Goal: Register for event/course

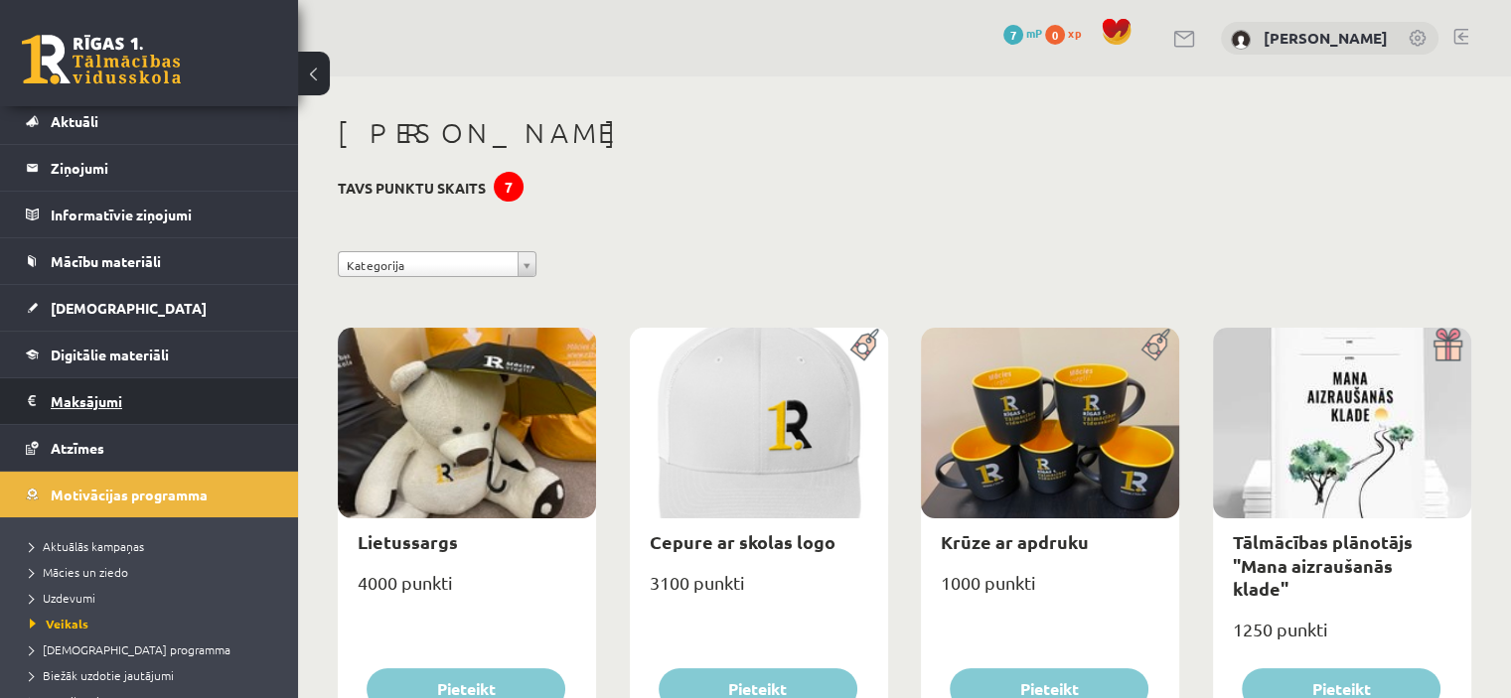
scroll to position [177, 0]
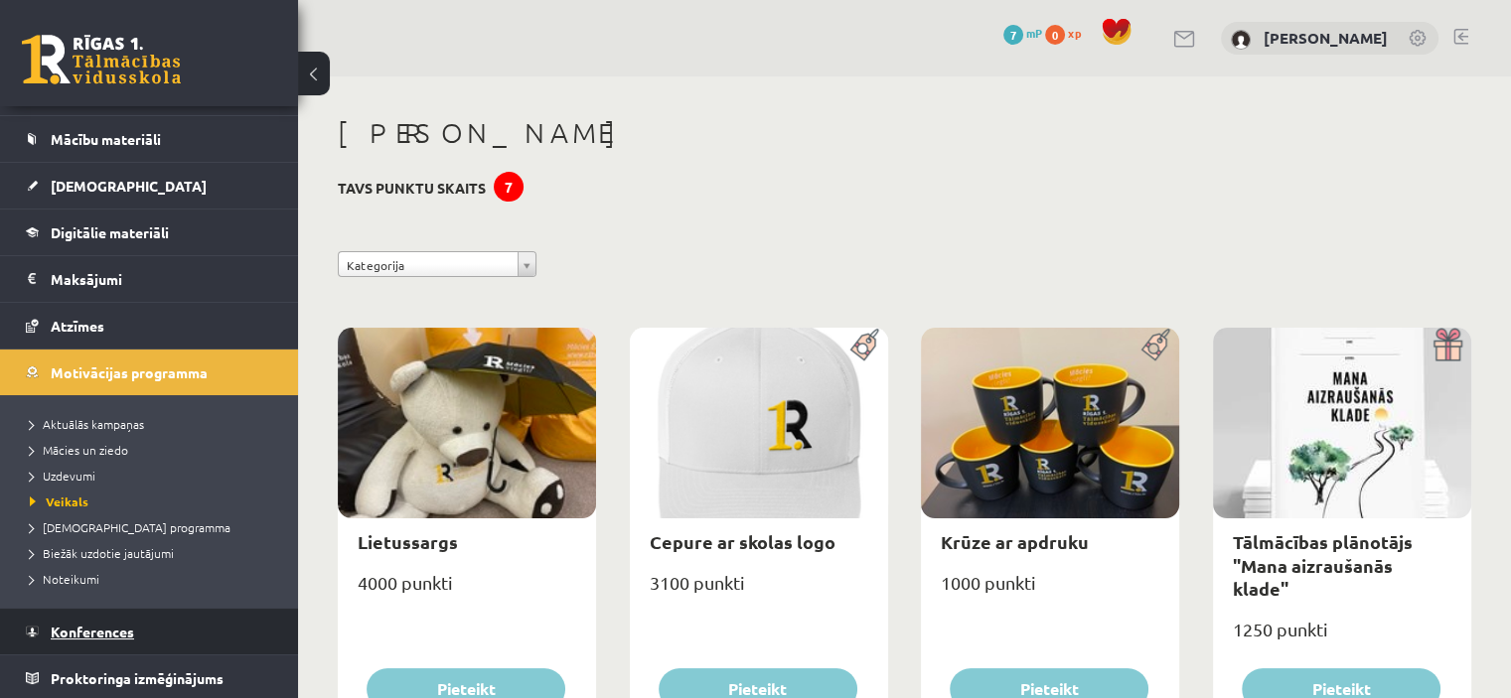
click at [55, 631] on span "Konferences" at bounding box center [92, 632] width 83 height 18
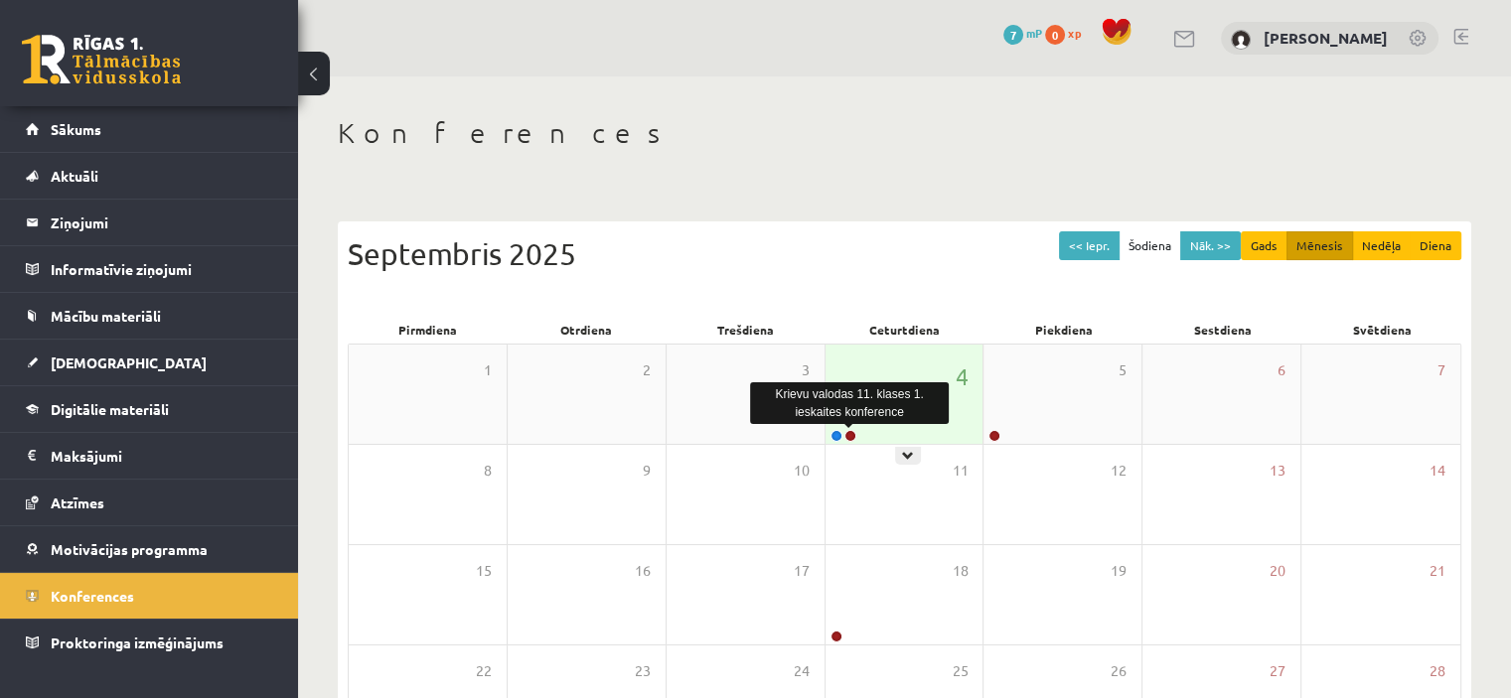
click at [849, 432] on link at bounding box center [851, 436] width 12 height 12
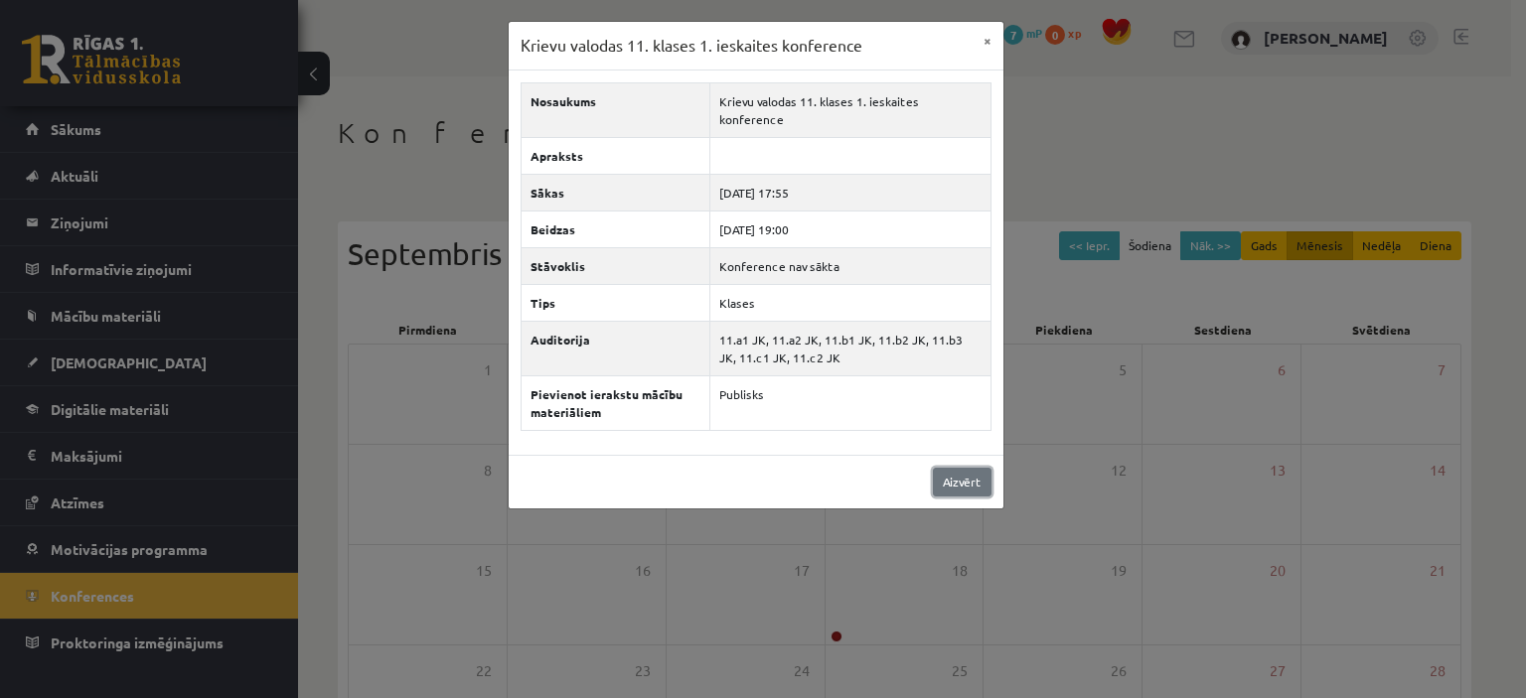
click at [938, 470] on link "Aizvērt" at bounding box center [962, 482] width 59 height 29
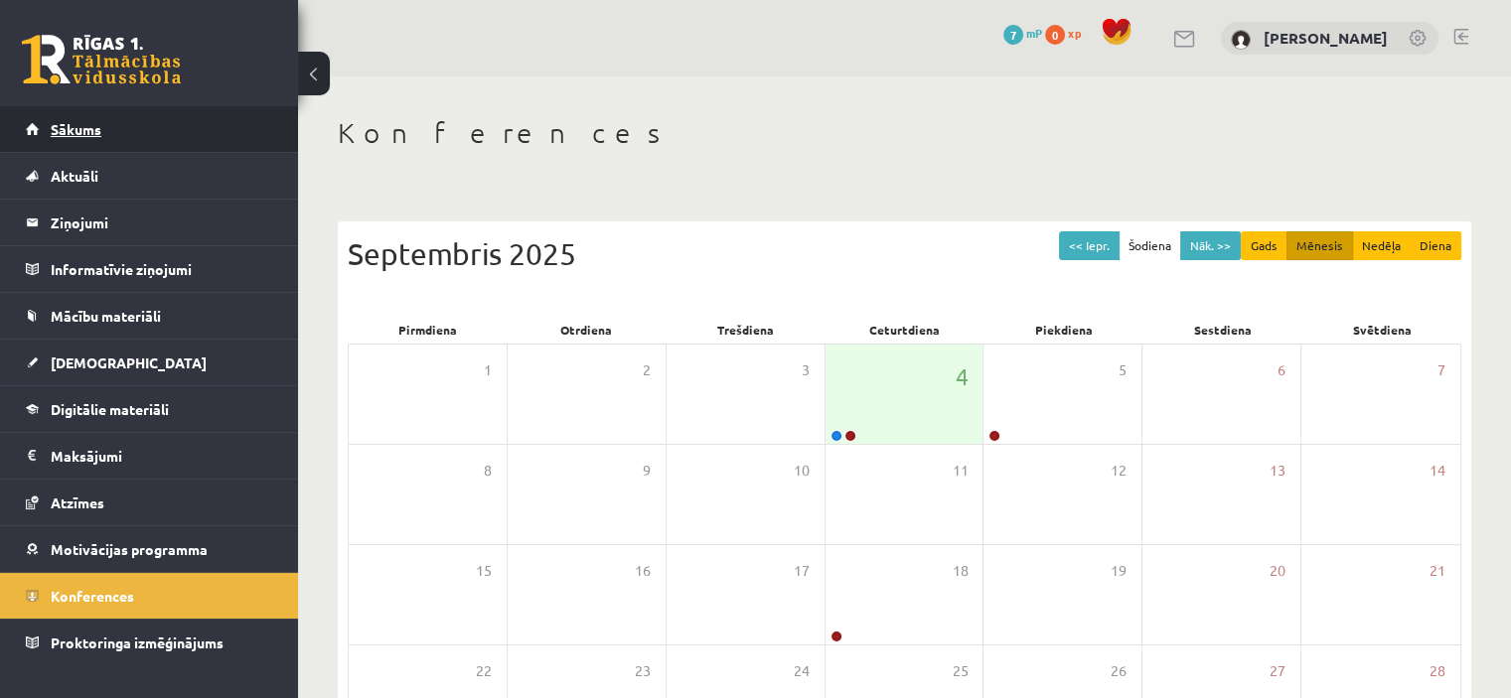
click at [131, 130] on link "Sākums" at bounding box center [149, 129] width 247 height 46
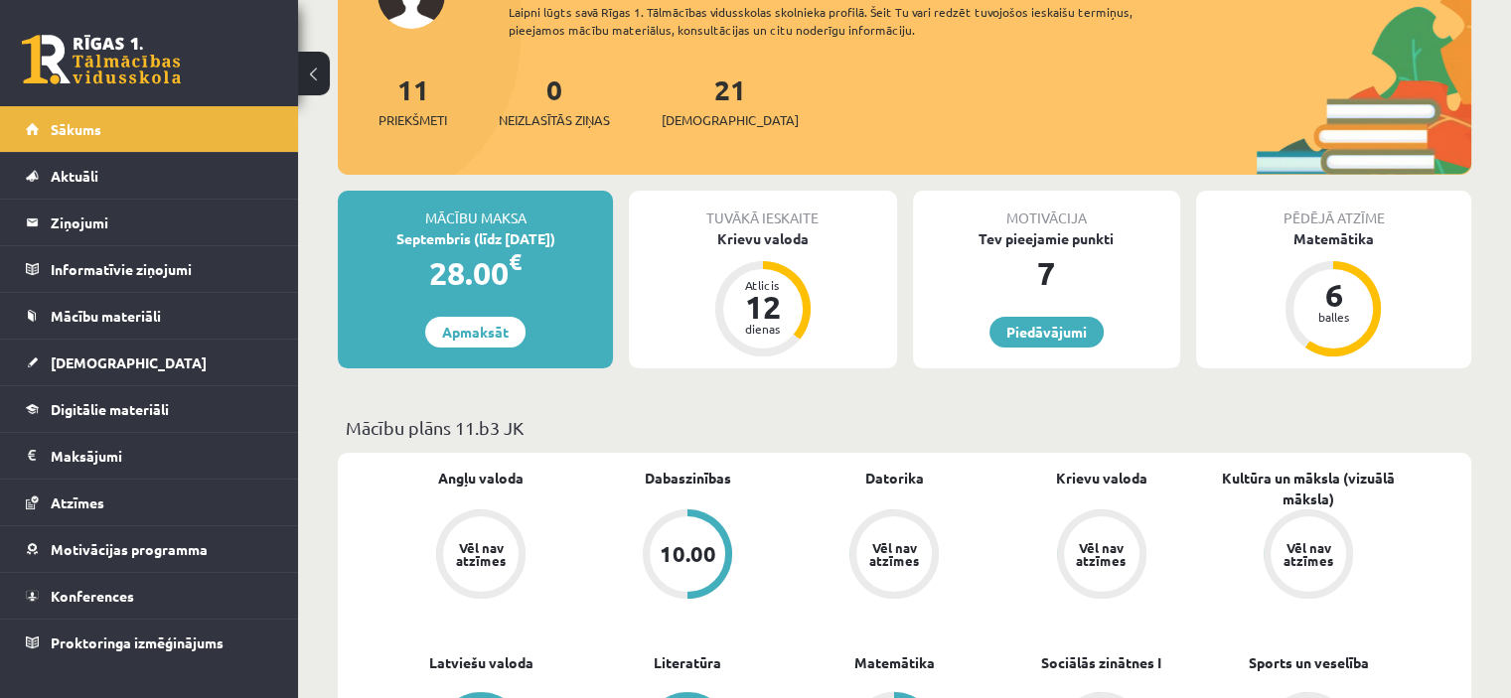
scroll to position [189, 0]
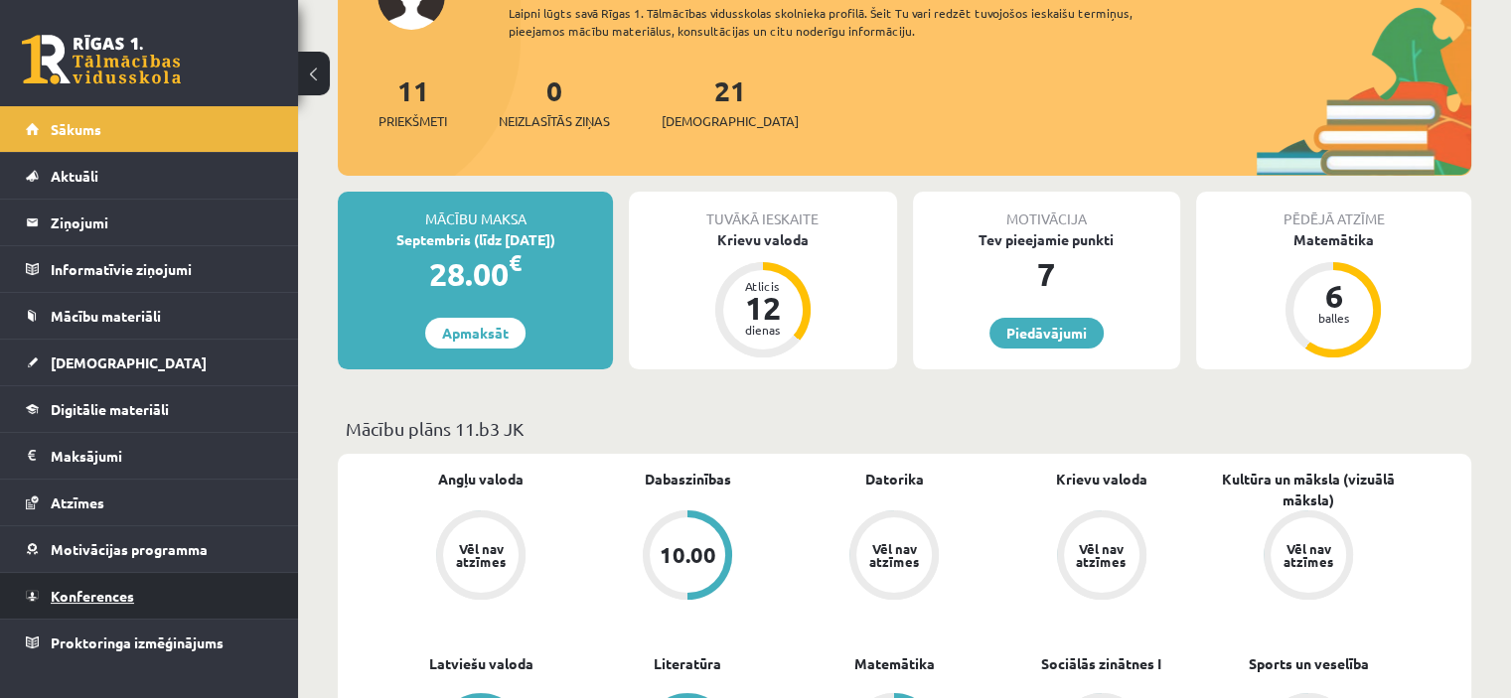
click at [74, 603] on link "Konferences" at bounding box center [149, 596] width 247 height 46
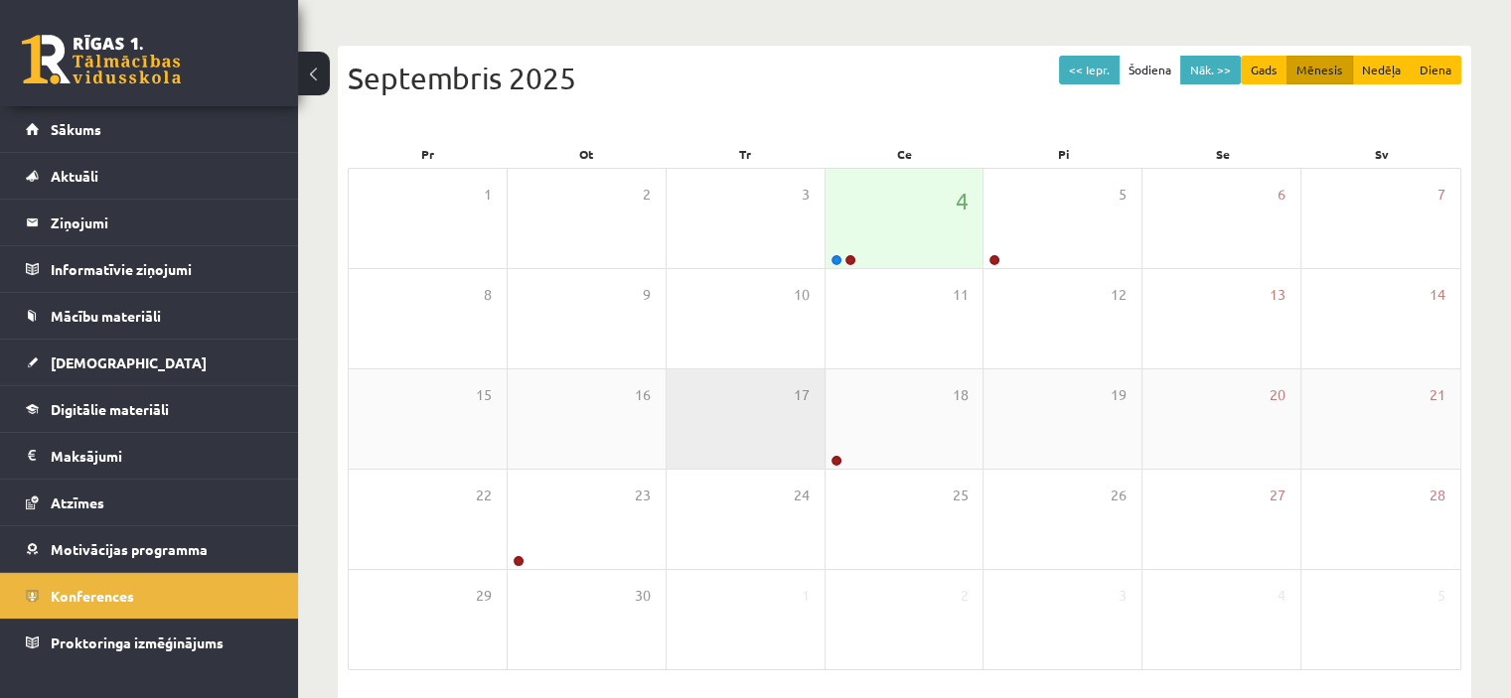
scroll to position [175, 0]
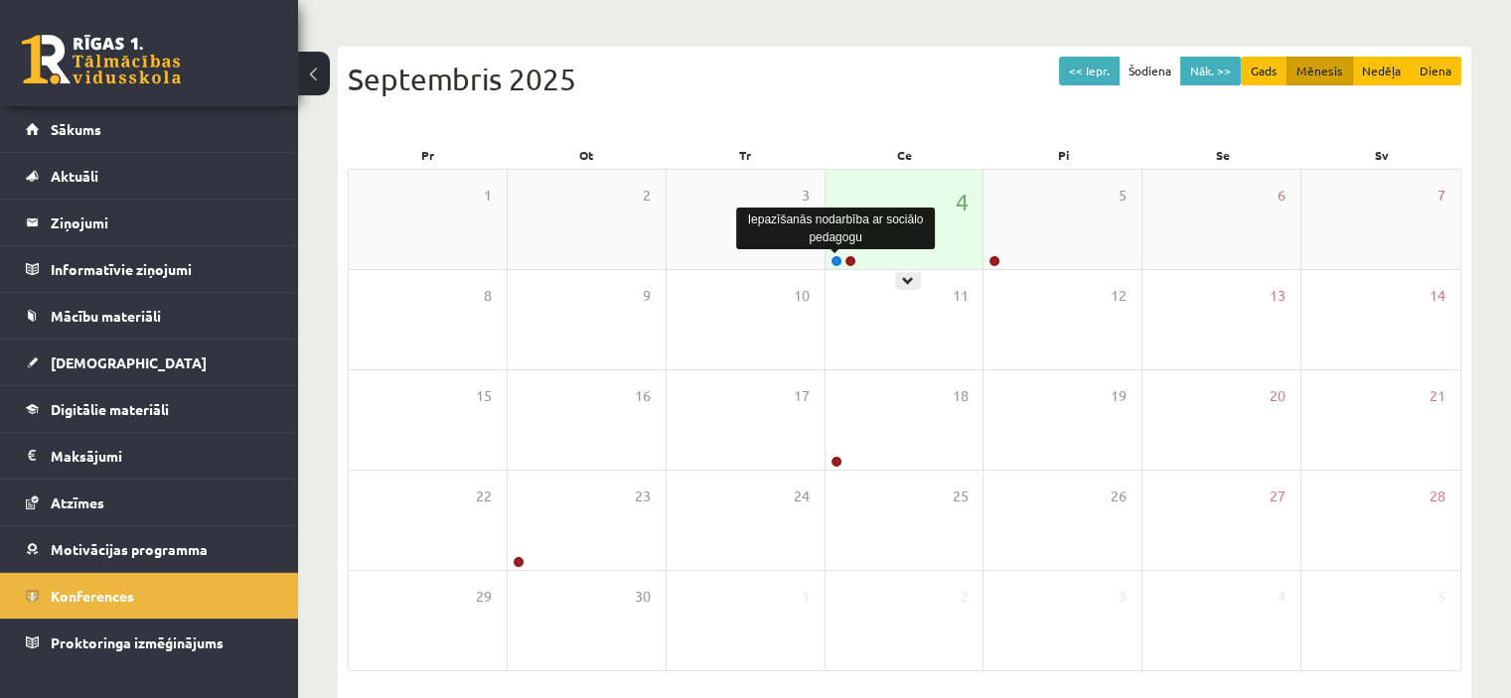
click at [831, 261] on link at bounding box center [837, 261] width 12 height 12
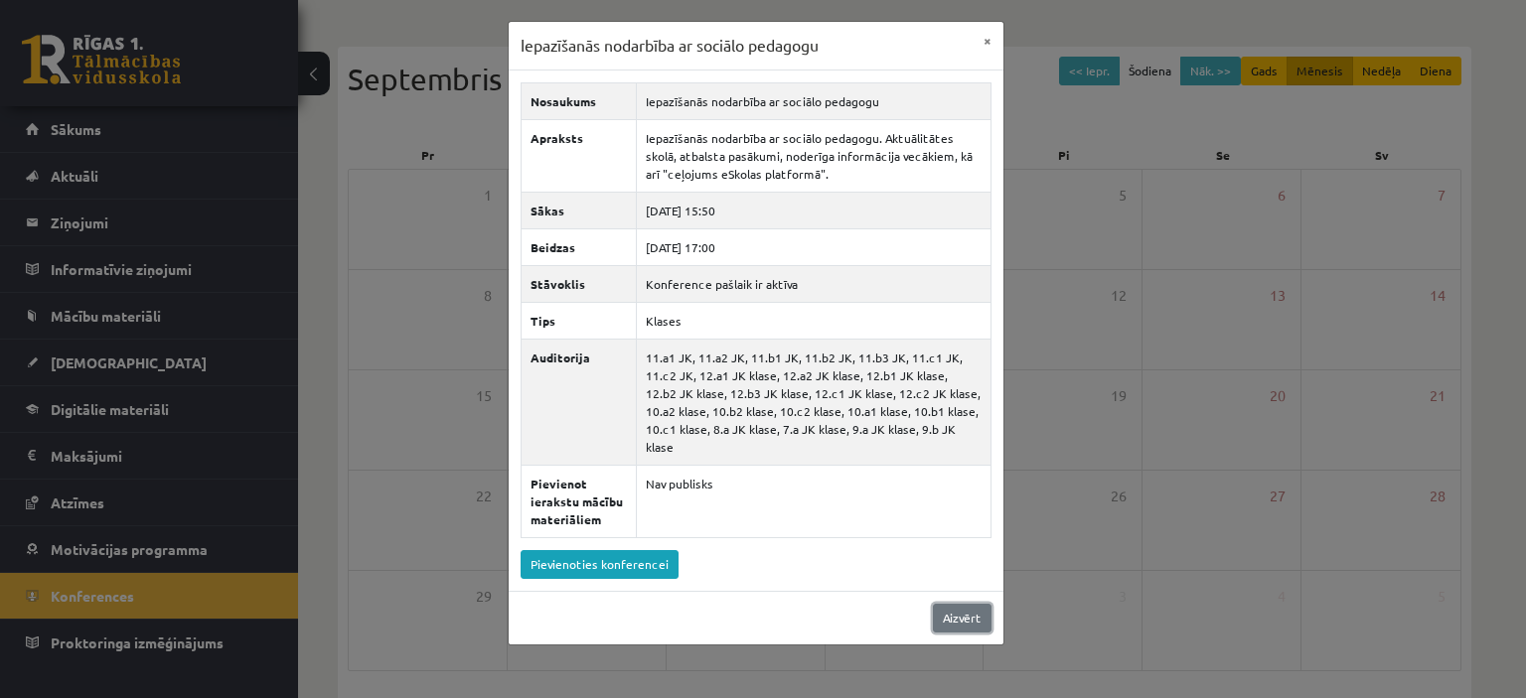
click at [959, 604] on link "Aizvērt" at bounding box center [962, 618] width 59 height 29
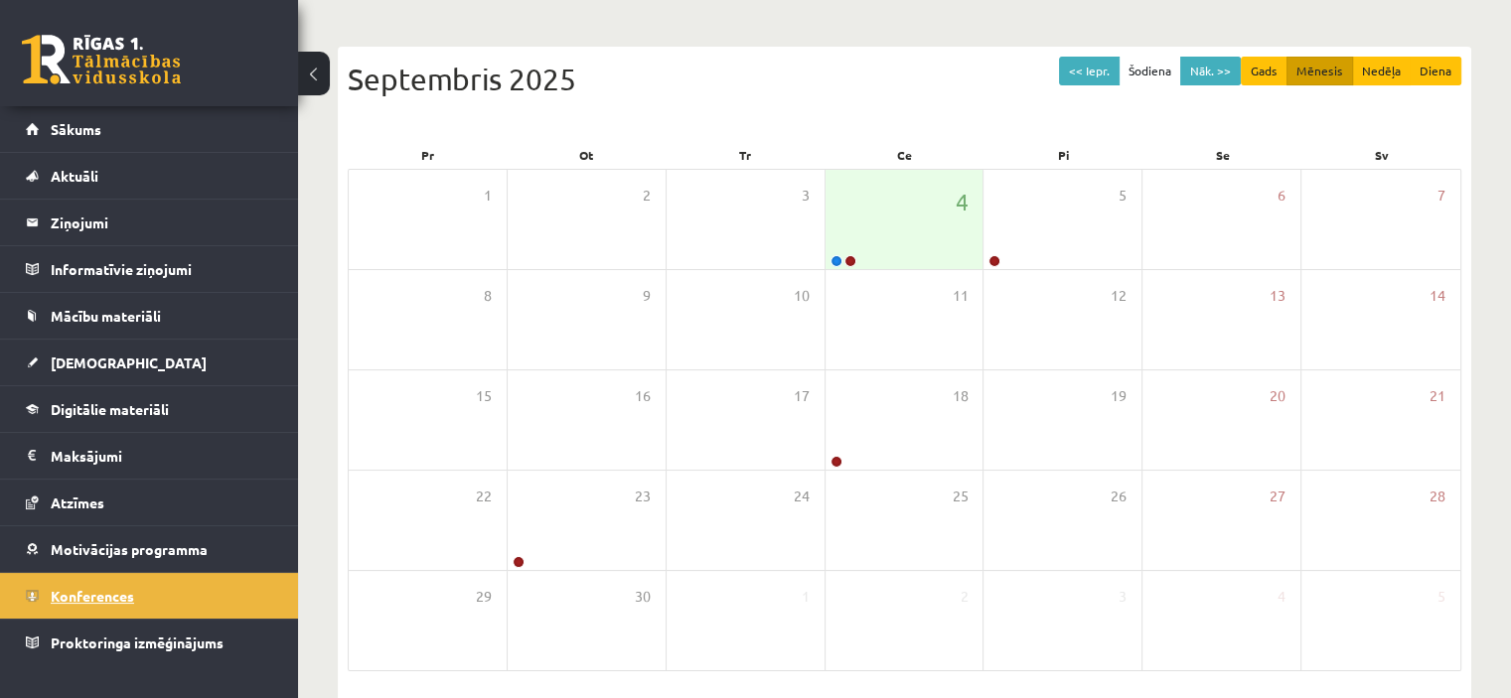
click at [162, 585] on link "Konferences" at bounding box center [149, 596] width 247 height 46
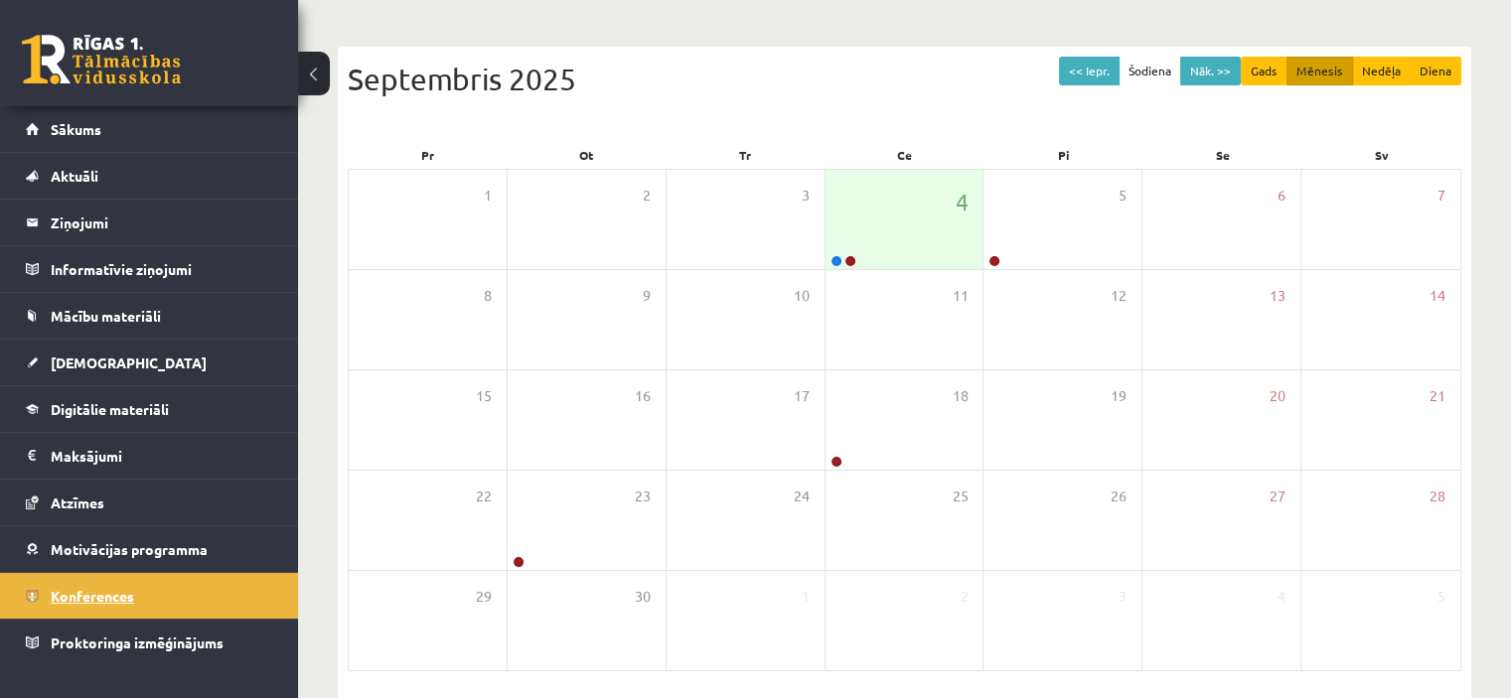
click at [162, 585] on link "Konferences" at bounding box center [149, 596] width 247 height 46
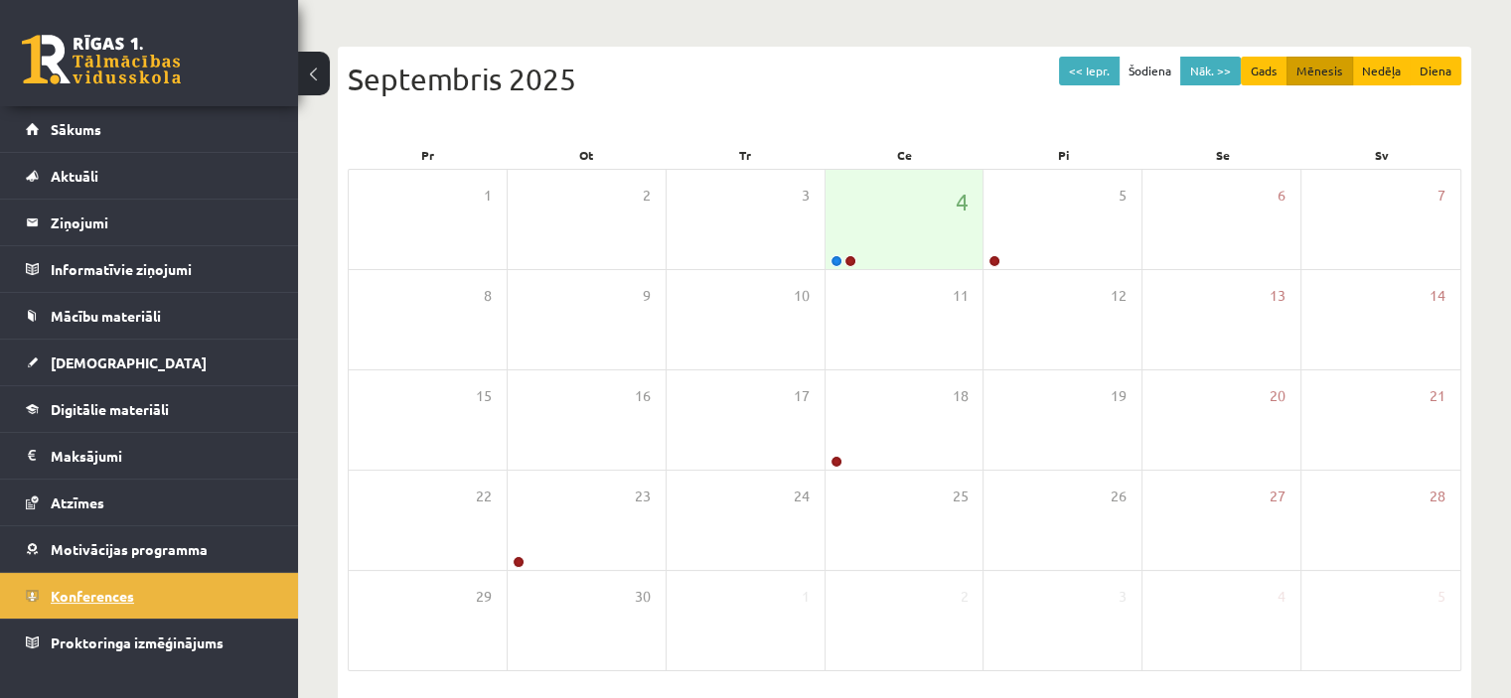
click at [162, 585] on link "Konferences" at bounding box center [149, 596] width 247 height 46
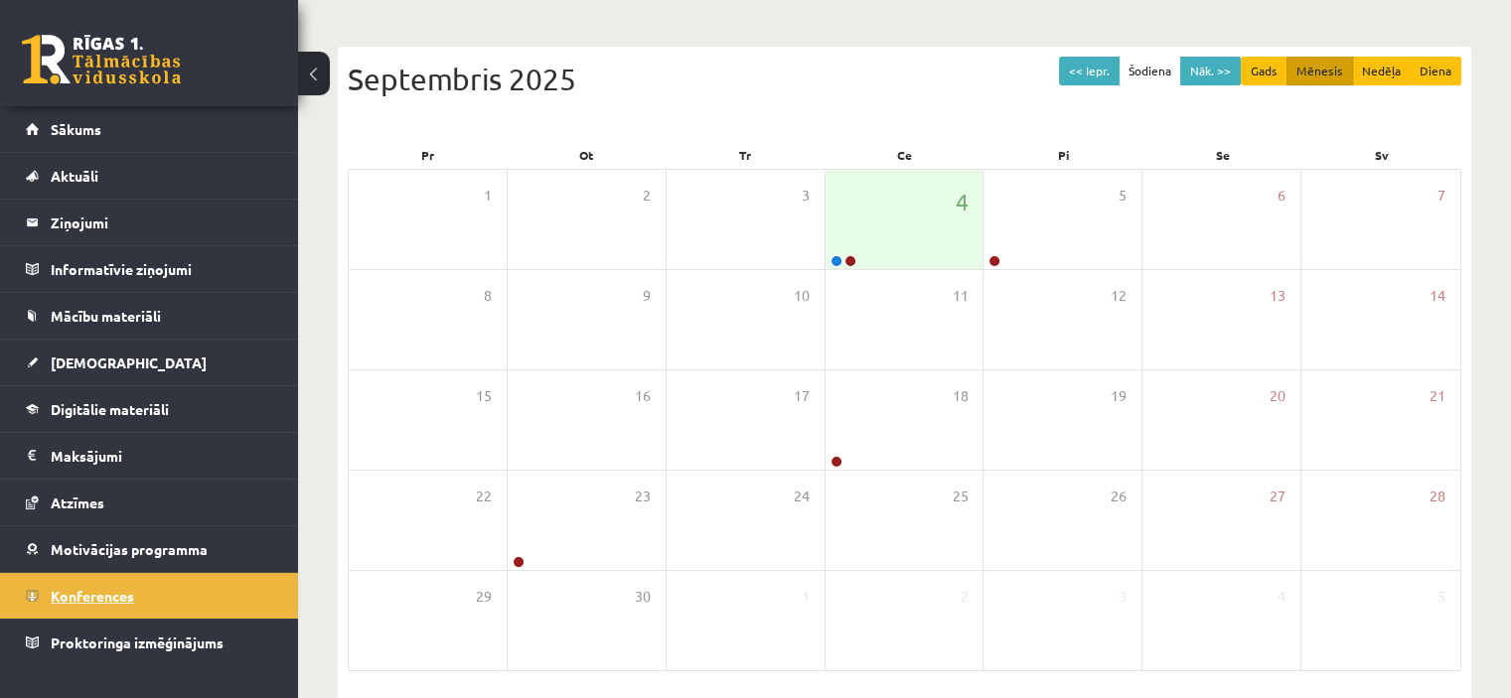
click at [162, 585] on link "Konferences" at bounding box center [149, 596] width 247 height 46
click at [70, 592] on span "Konferences" at bounding box center [92, 596] width 83 height 18
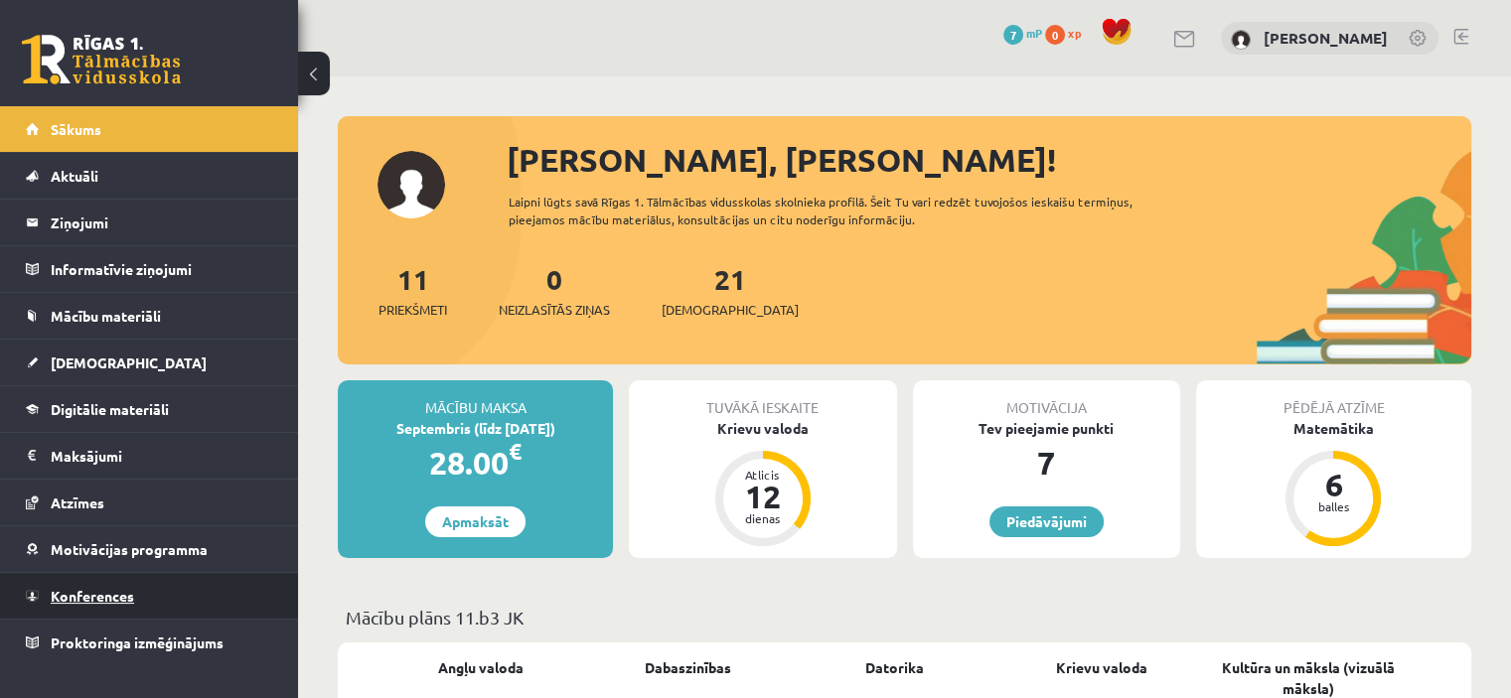
click at [103, 600] on span "Konferences" at bounding box center [92, 596] width 83 height 18
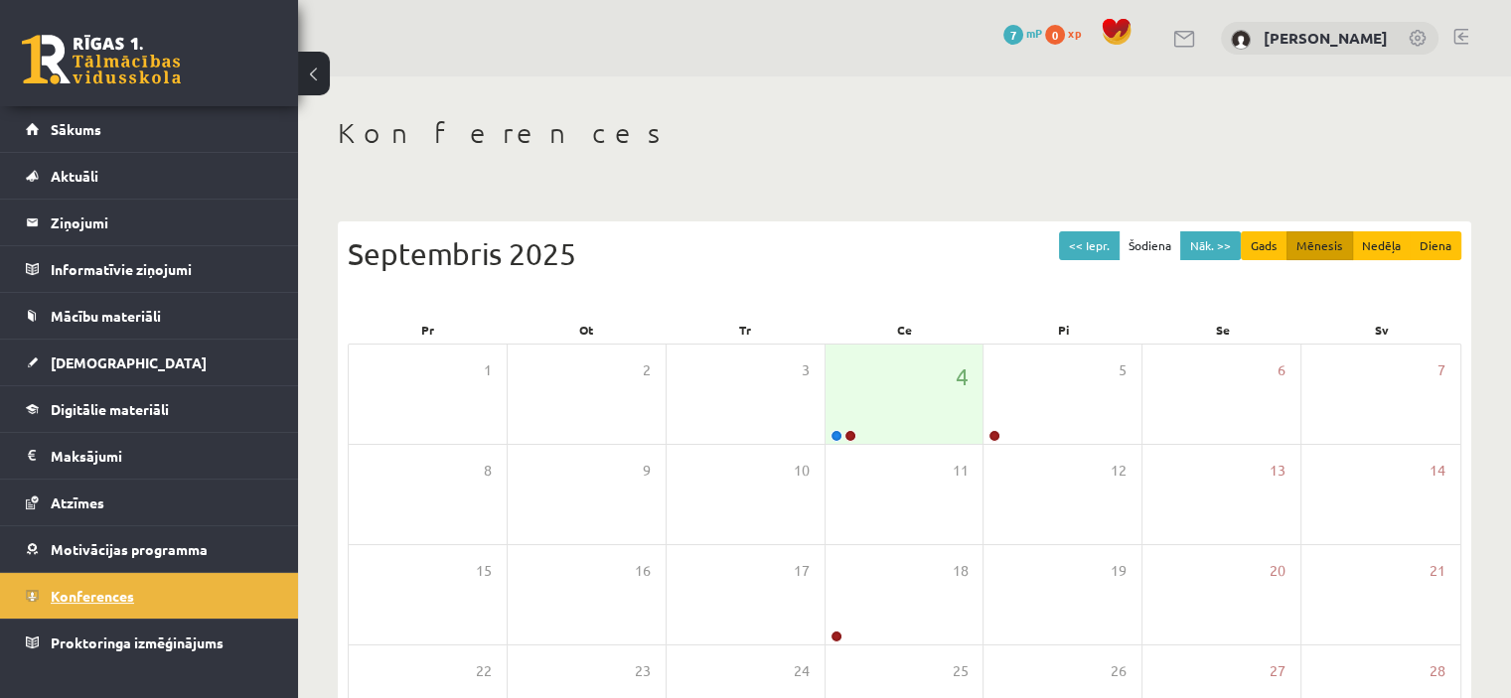
click at [103, 600] on span "Konferences" at bounding box center [92, 596] width 83 height 18
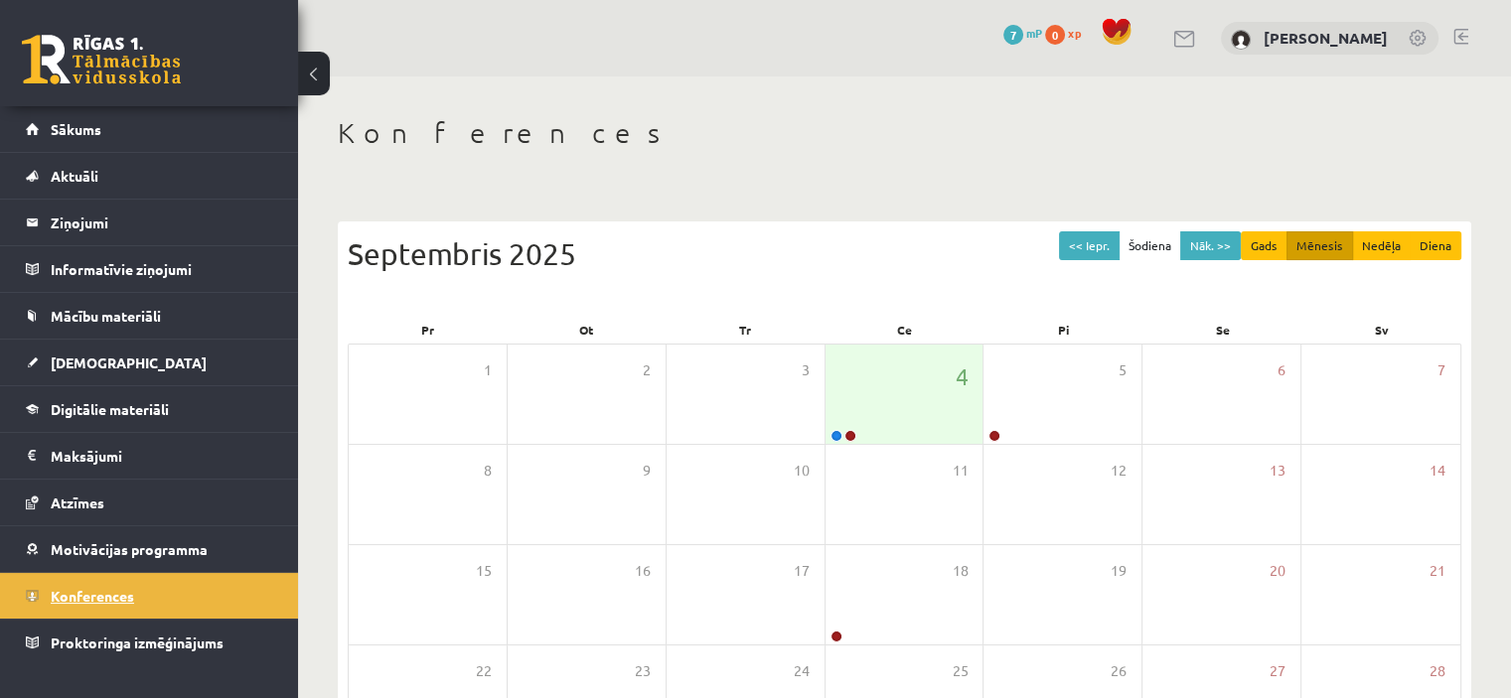
click at [103, 600] on span "Konferences" at bounding box center [92, 596] width 83 height 18
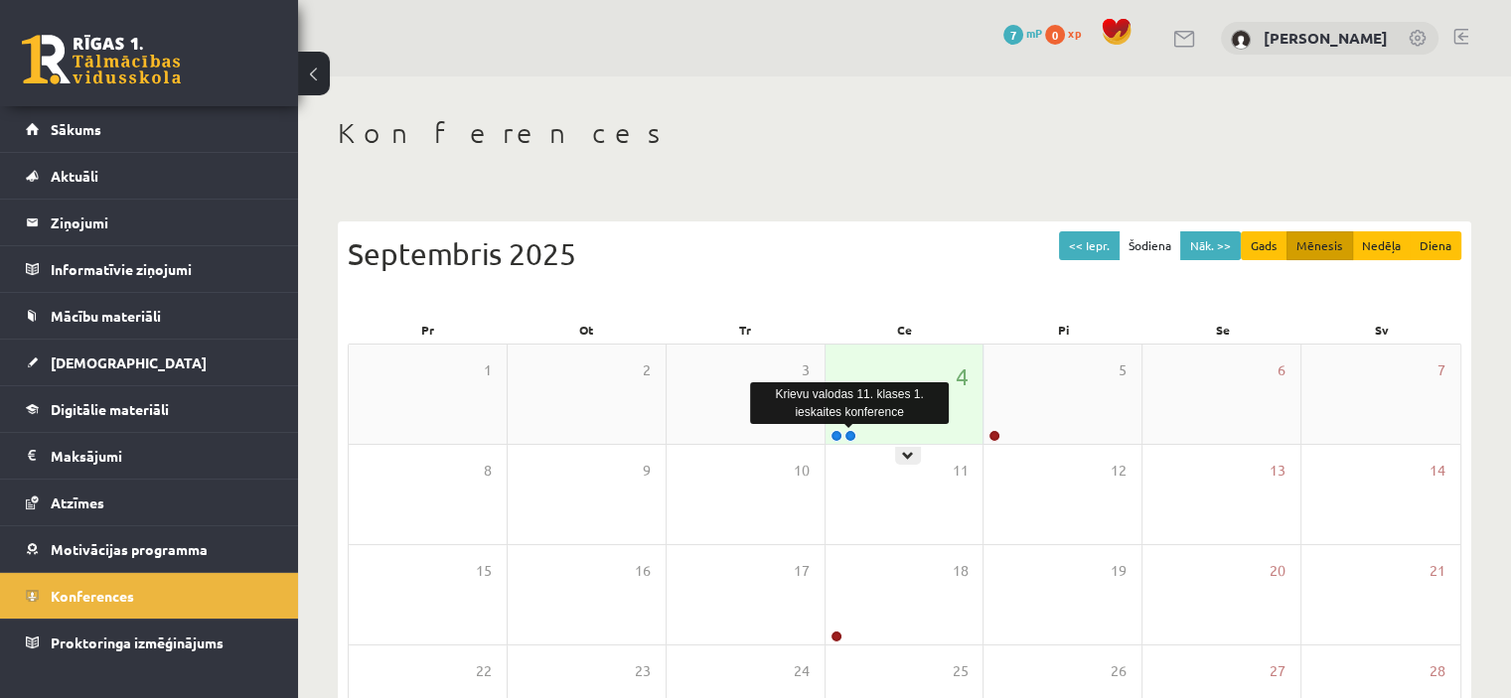
click at [853, 433] on link at bounding box center [851, 436] width 12 height 12
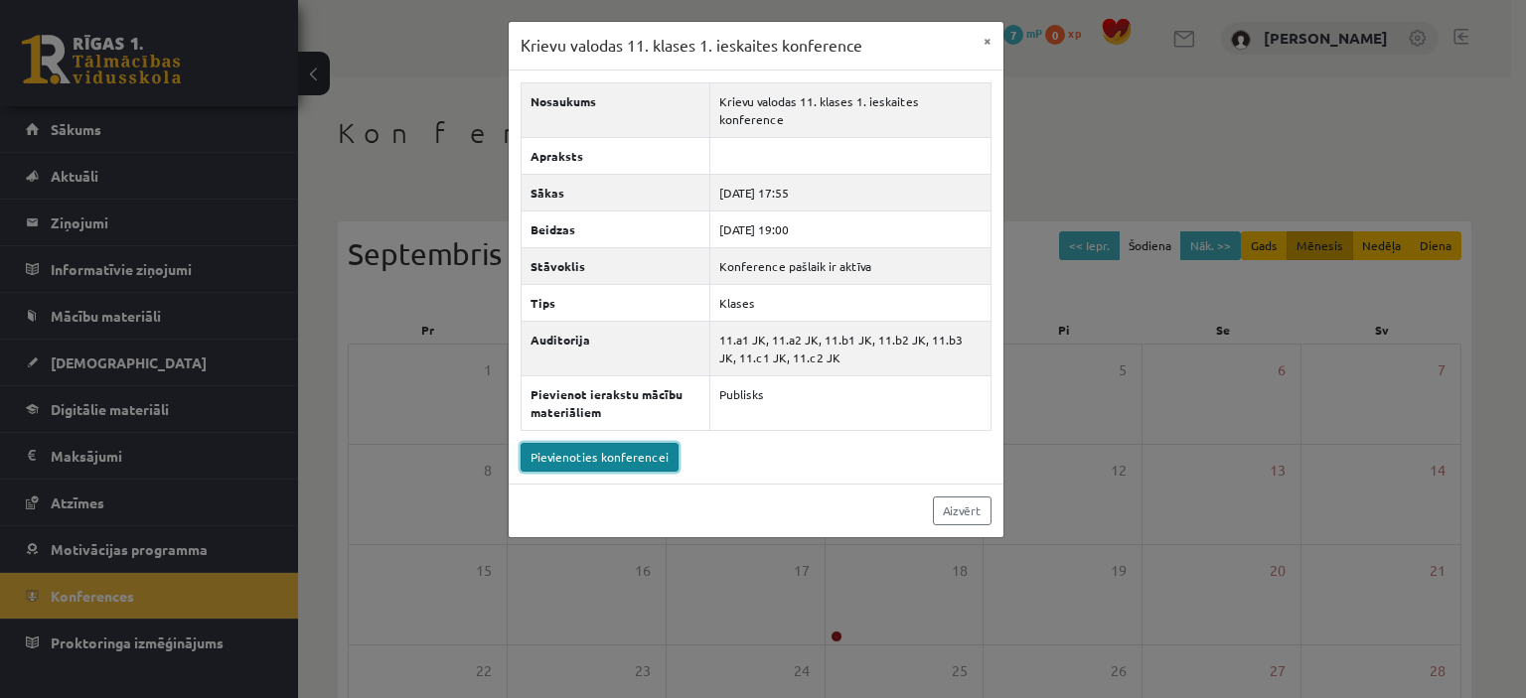
click at [578, 443] on link "Pievienoties konferencei" at bounding box center [600, 457] width 158 height 29
